Goal: Task Accomplishment & Management: Complete application form

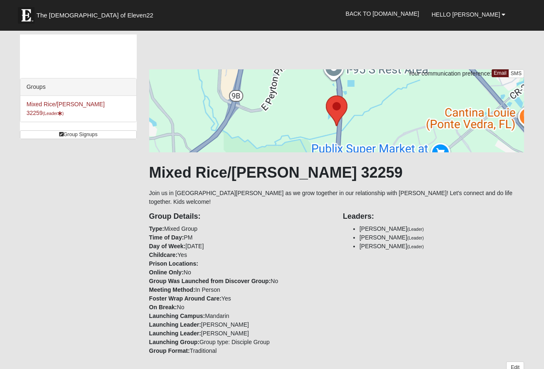
scroll to position [58, 0]
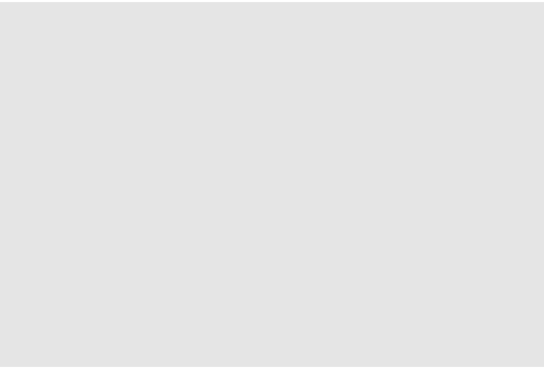
scroll to position [58, 0]
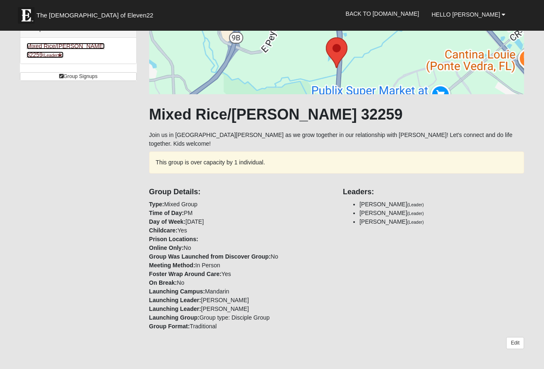
click at [82, 44] on link "Mixed Rice/[PERSON_NAME] 32259 (Leader )" at bounding box center [66, 50] width 78 height 15
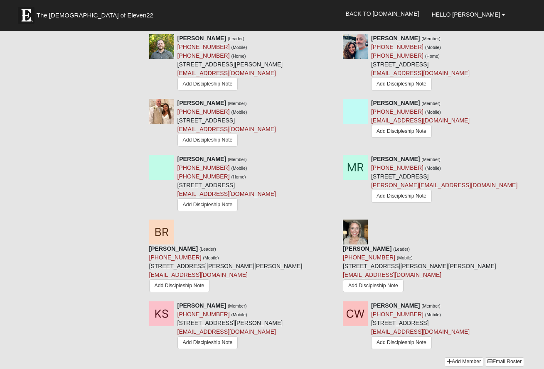
scroll to position [623, 0]
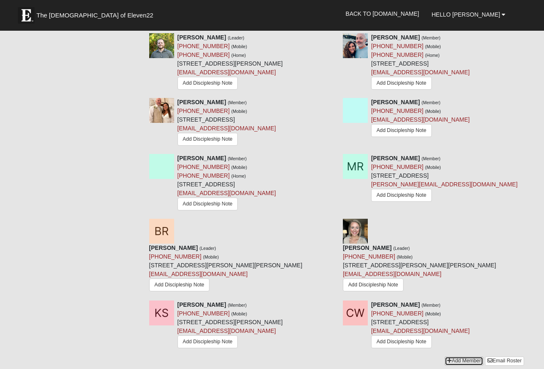
click at [454, 357] on link "Add Member" at bounding box center [463, 361] width 39 height 9
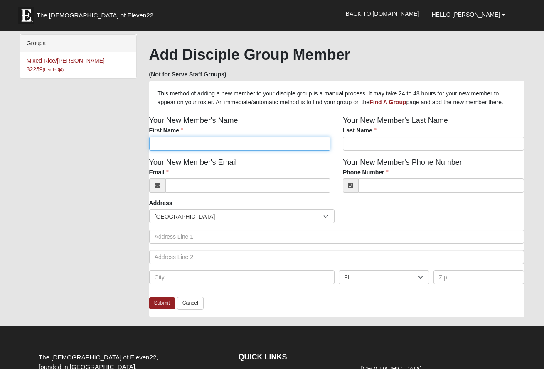
click at [221, 151] on input "First Name" at bounding box center [239, 144] width 181 height 14
type input "Krystal"
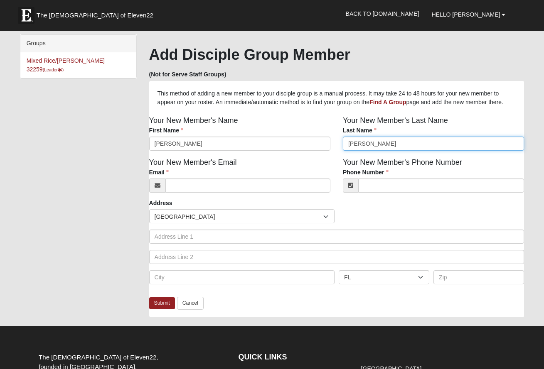
type input "Wimmer"
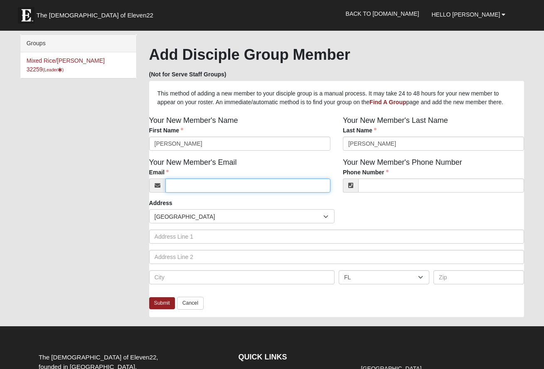
paste input "Krystal.wimmer@yahoo.com"
type input "Krystal.wimmer@yahoo.com"
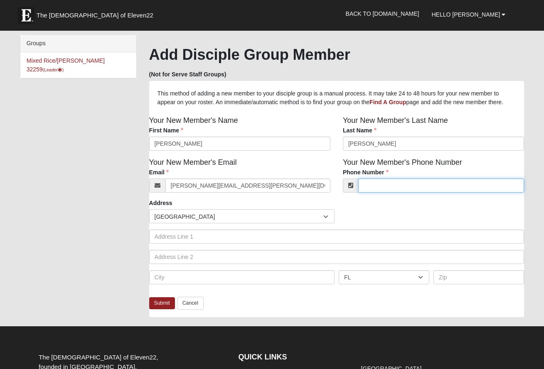
click at [388, 193] on input "Phone Number" at bounding box center [441, 186] width 166 height 14
type input "(847) 668-4133"
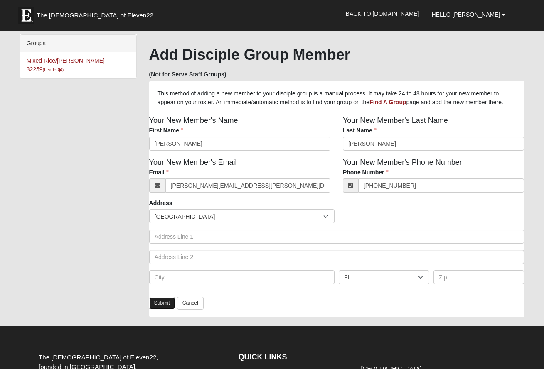
click at [163, 309] on link "Submit" at bounding box center [162, 303] width 26 height 12
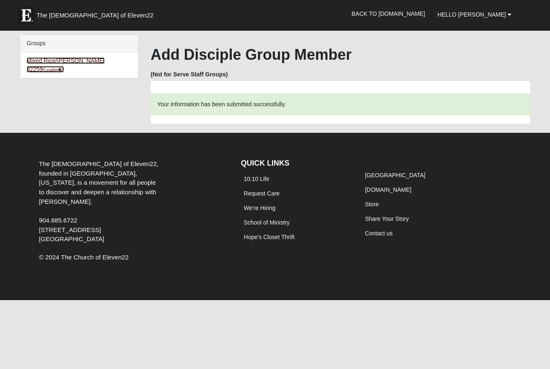
click at [58, 63] on link "Mixed Rice/Mckinney 32259 (Leader )" at bounding box center [66, 64] width 78 height 15
